Goal: Task Accomplishment & Management: Manage account settings

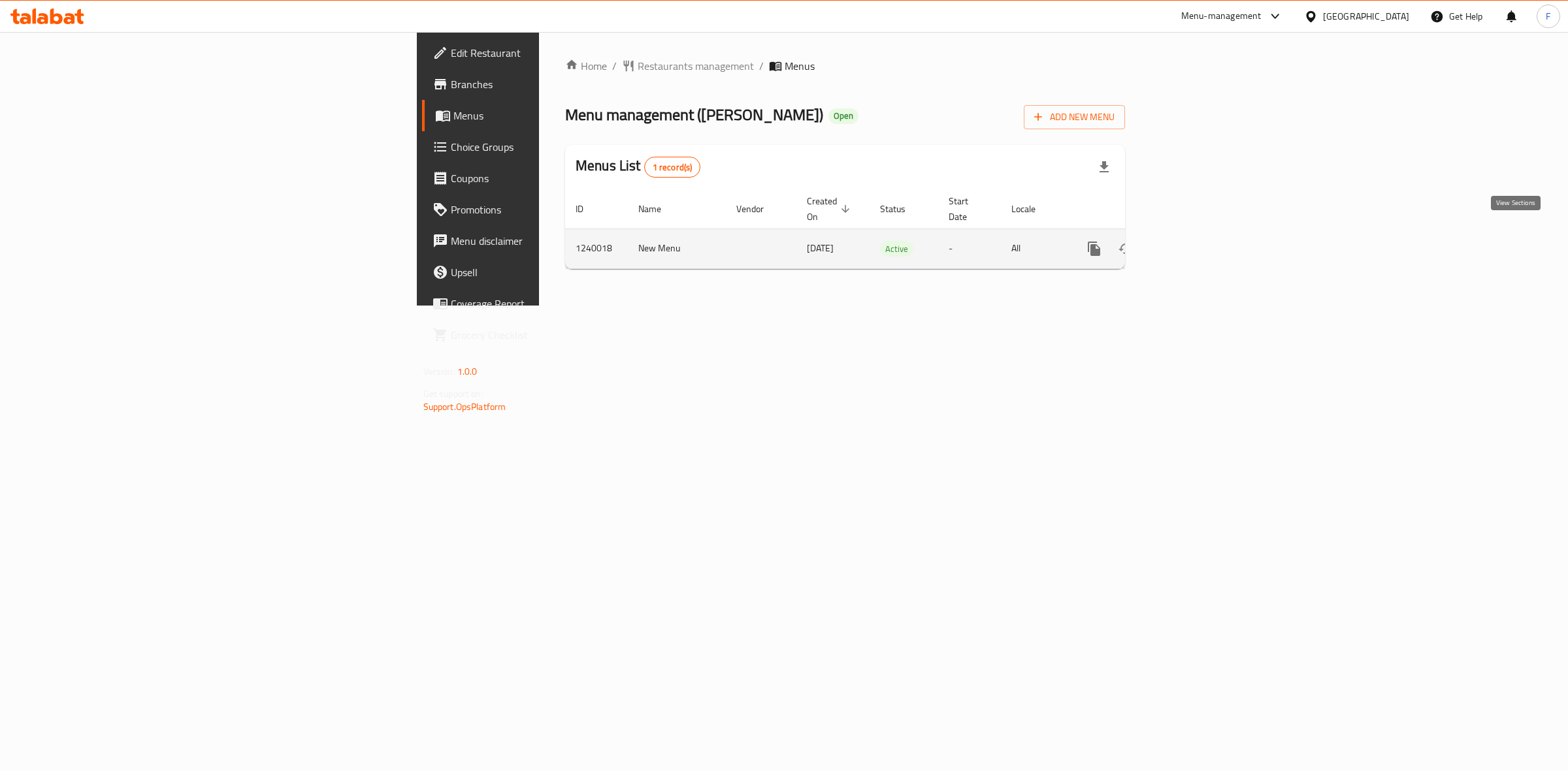
click at [1194, 243] on icon "enhanced table" at bounding box center [1189, 249] width 12 height 12
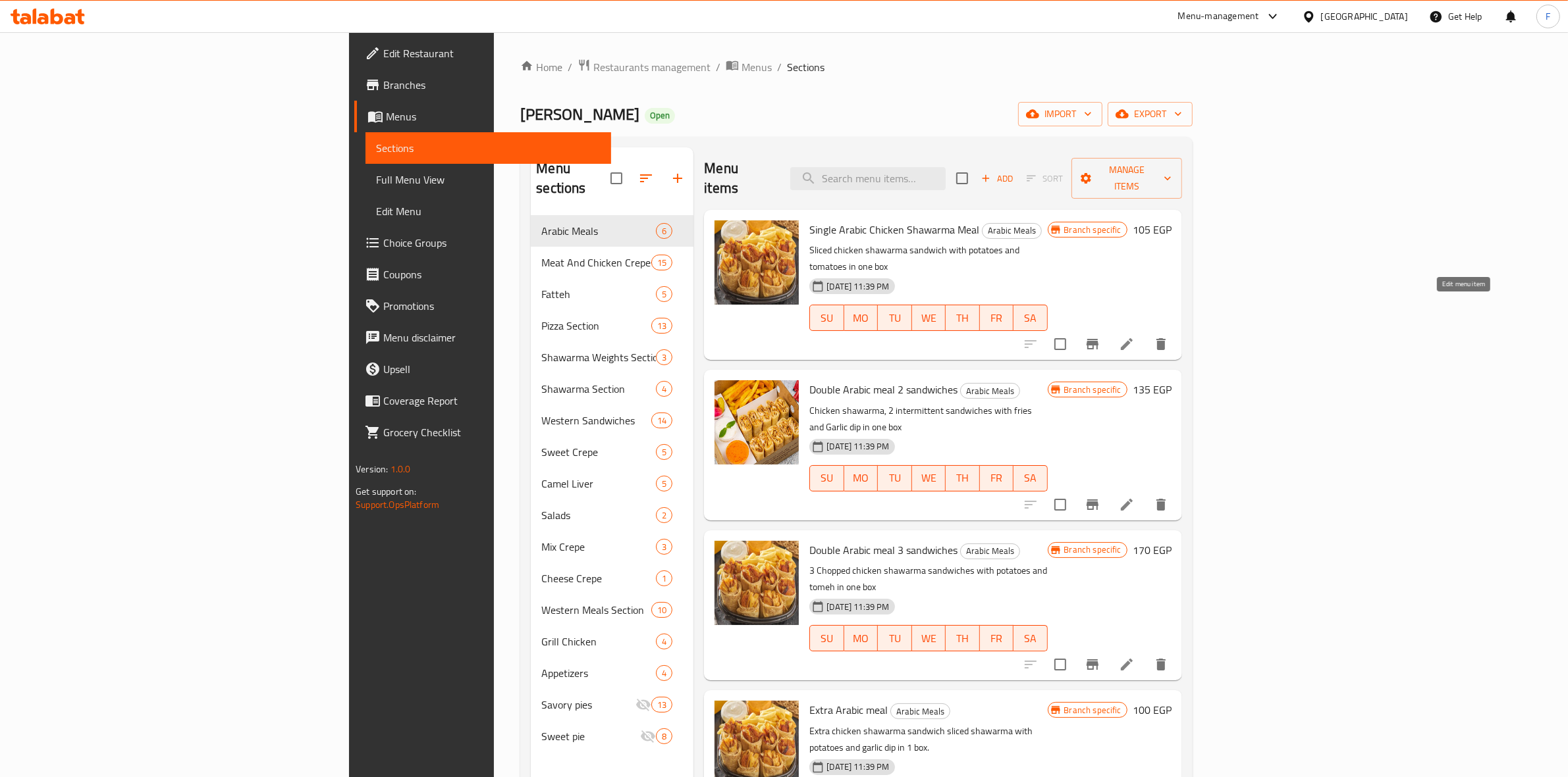
click at [1133, 338] on icon at bounding box center [1127, 344] width 12 height 12
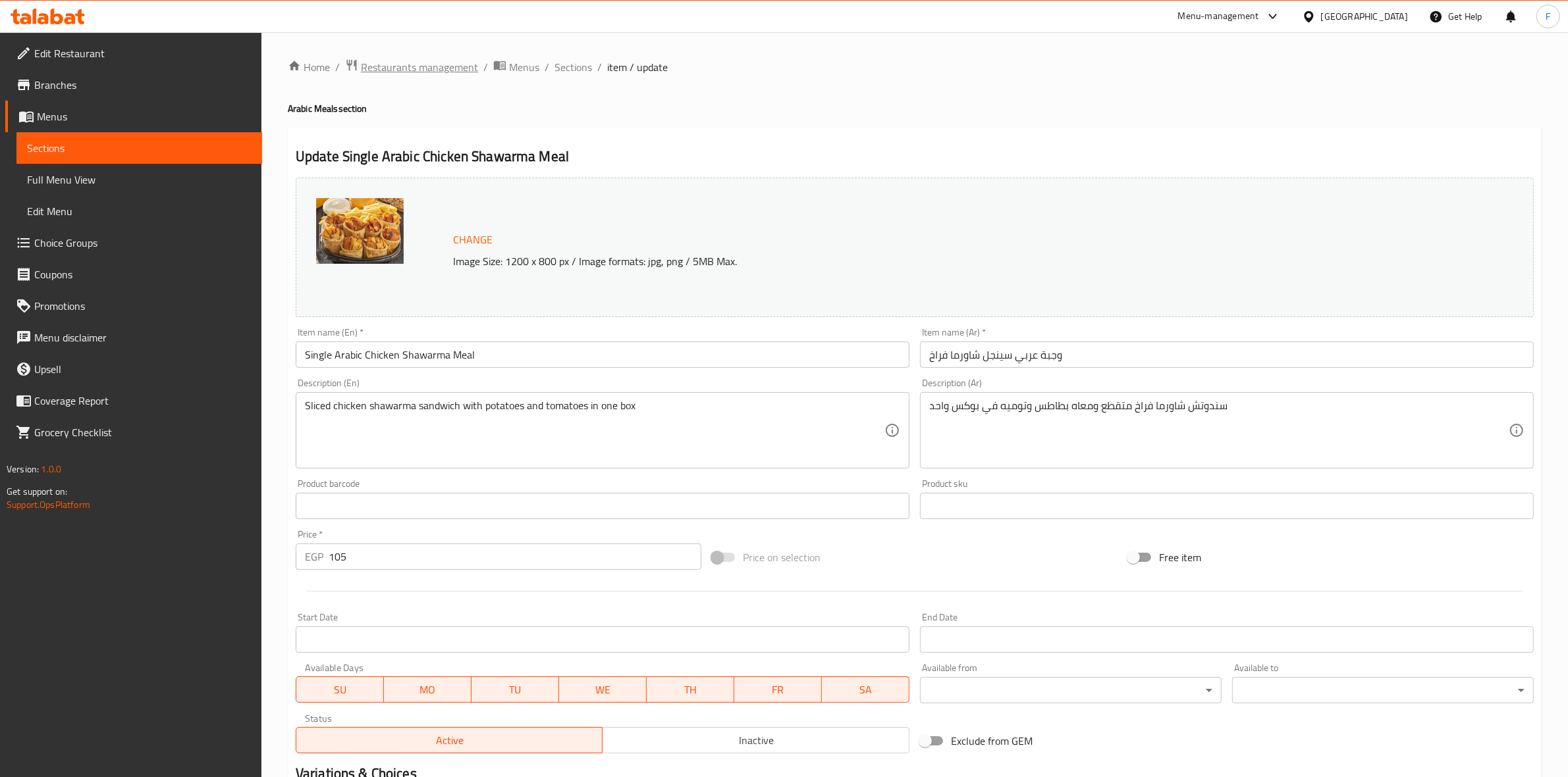
click at [437, 71] on span "Restaurants management" at bounding box center [419, 67] width 117 height 16
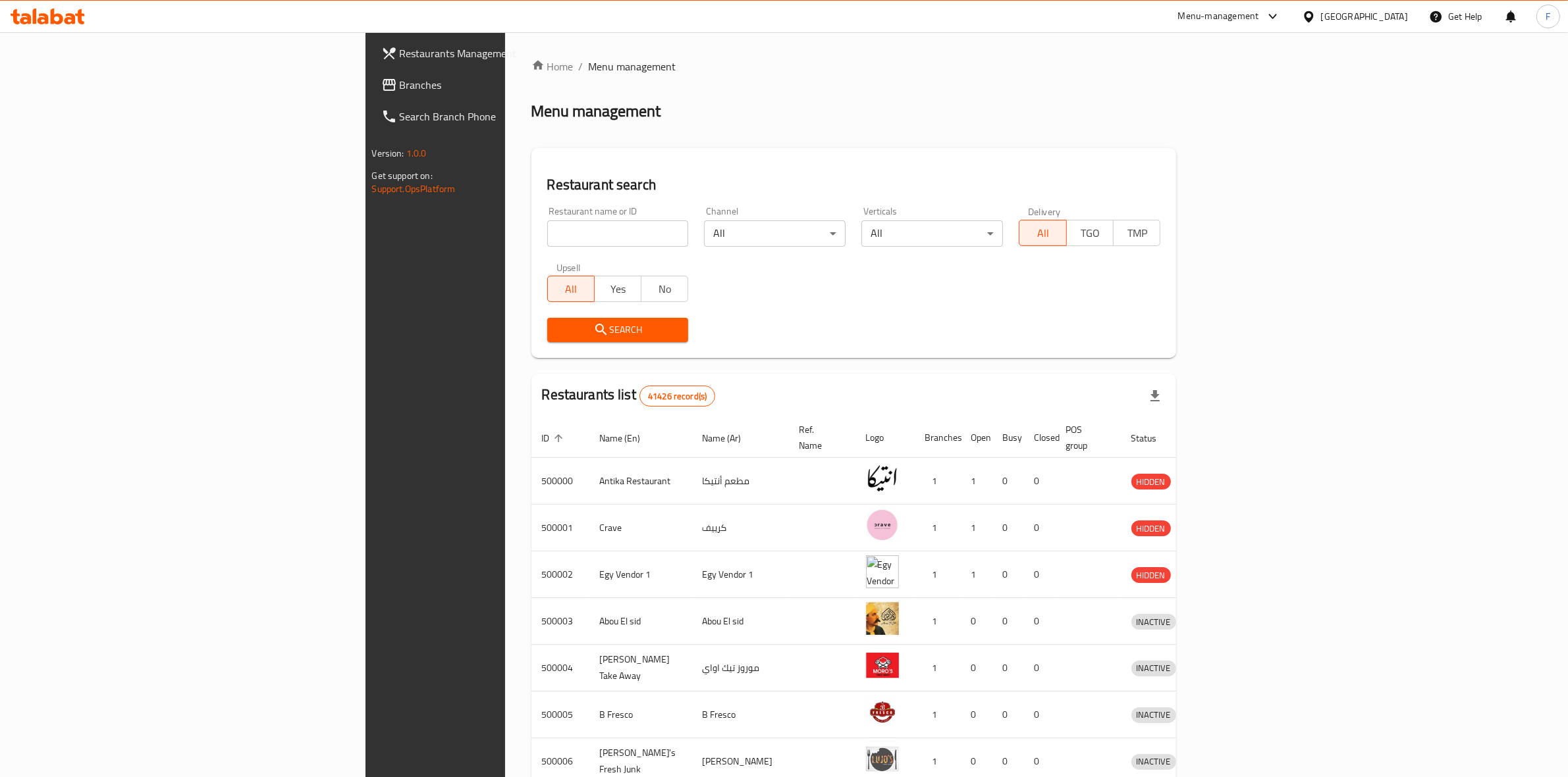
click at [1093, 102] on div "Menu management" at bounding box center [854, 111] width 645 height 21
click at [1146, 114] on div "Menu management" at bounding box center [854, 111] width 645 height 21
click at [1177, 95] on div "Home / Menu management Menu management Restaurant search Restaurant name or ID …" at bounding box center [854, 515] width 645 height 912
